Goal: Obtain resource: Obtain resource

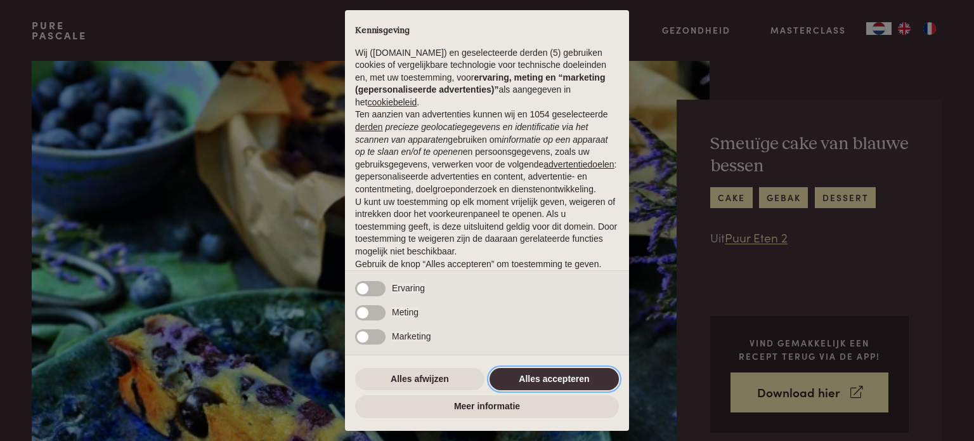
click at [561, 380] on button "Alles accepteren" at bounding box center [553, 379] width 129 height 23
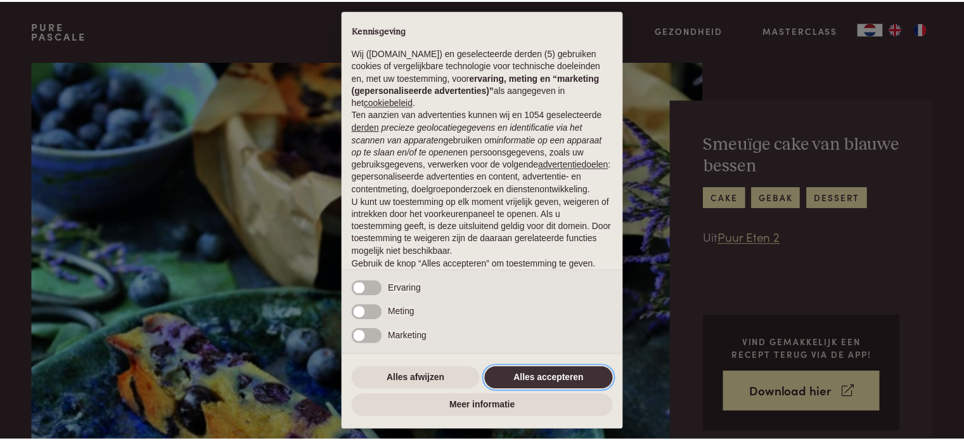
scroll to position [68, 0]
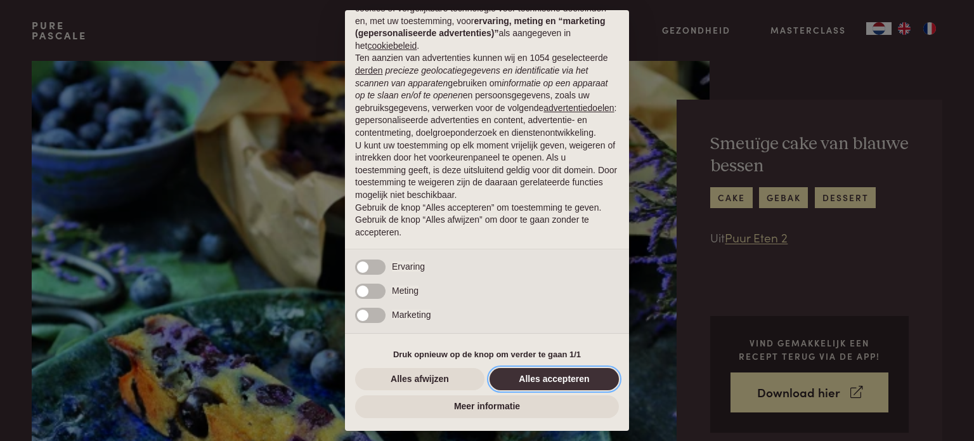
click at [551, 372] on button "Alles accepteren" at bounding box center [553, 379] width 129 height 23
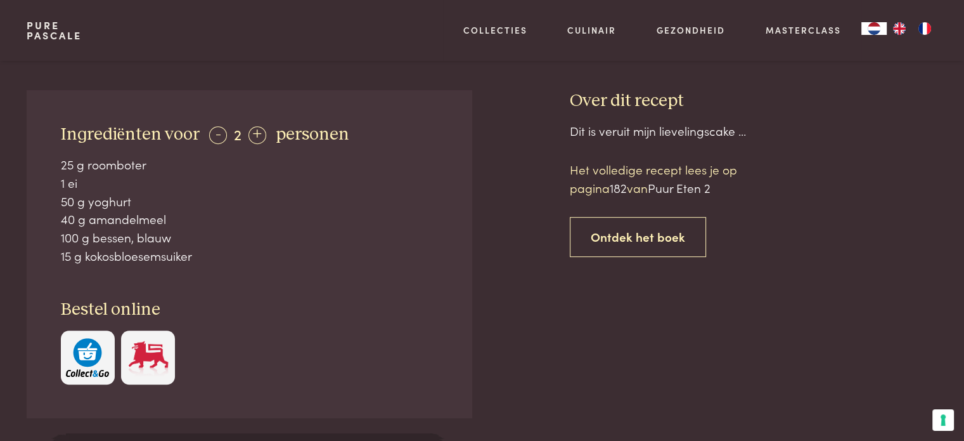
scroll to position [507, 0]
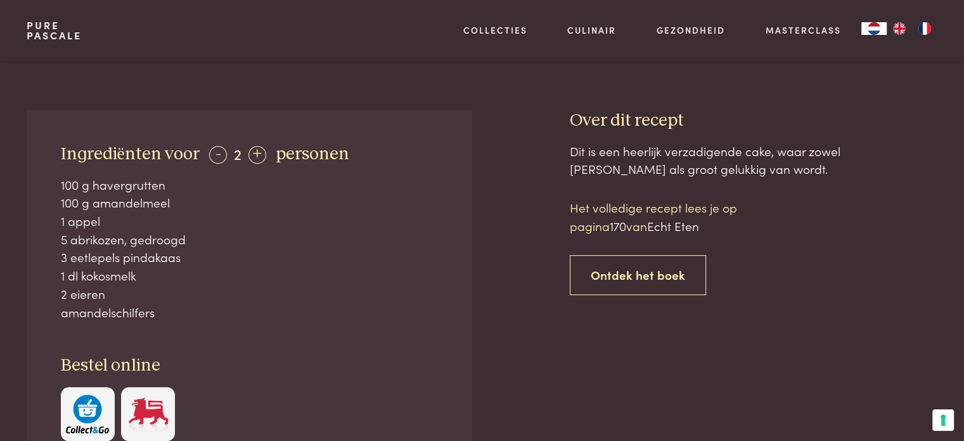
scroll to position [507, 0]
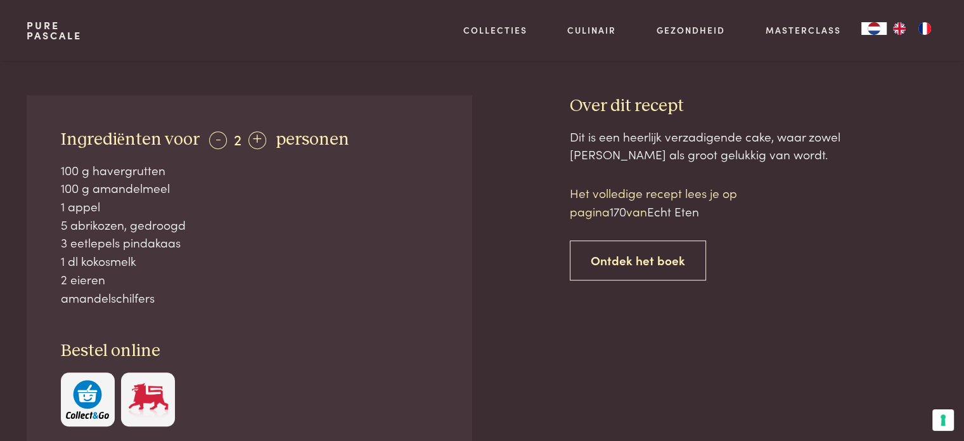
drag, startPoint x: 60, startPoint y: 169, endPoint x: 179, endPoint y: 306, distance: 180.6
click at [179, 306] on div "Ingrediënten voor - 2 + personen 100 g havergrutten 100 g amandelmeel 1 appel 5…" at bounding box center [249, 277] width 445 height 364
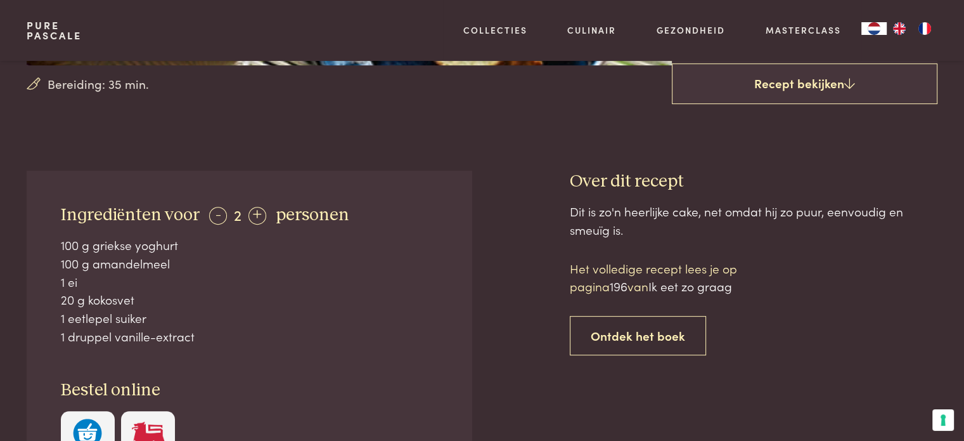
scroll to position [444, 0]
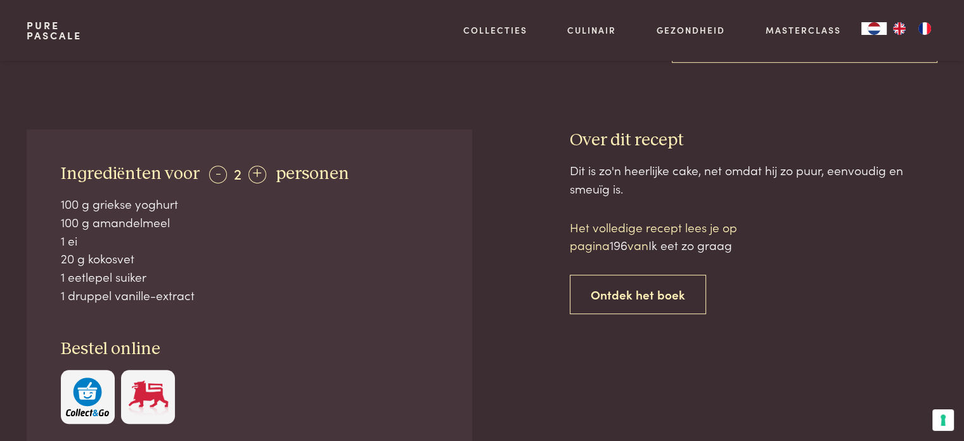
drag, startPoint x: 200, startPoint y: 297, endPoint x: 62, endPoint y: 207, distance: 165.2
click at [53, 204] on div "Ingrediënten voor - 2 + personen 100 g griekse yoghurt 100 g amandelmeel 1 ei 2…" at bounding box center [249, 293] width 445 height 328
copy div "100 g griekse yoghurt 100 g amandelmeel 1 ei 20 g kokosvet 1 eetlepel suiker 1 …"
click at [259, 174] on div "+" at bounding box center [257, 174] width 18 height 18
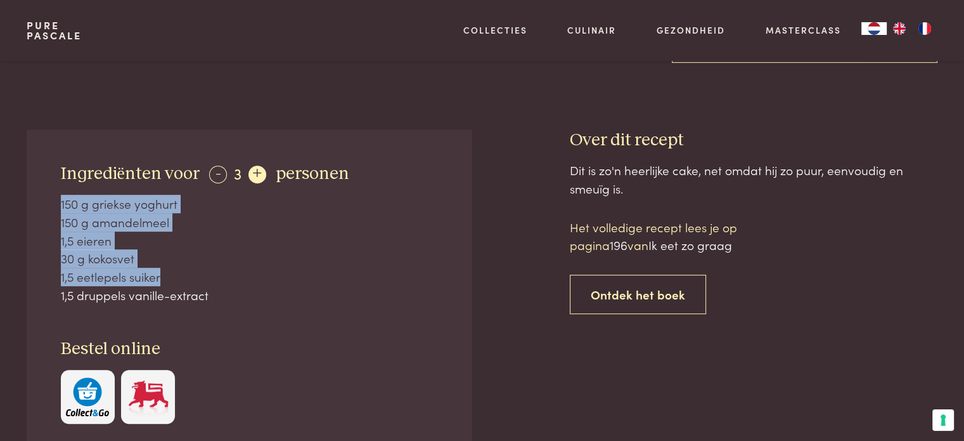
click at [259, 174] on div "+" at bounding box center [257, 174] width 18 height 18
